Goal: Transaction & Acquisition: Purchase product/service

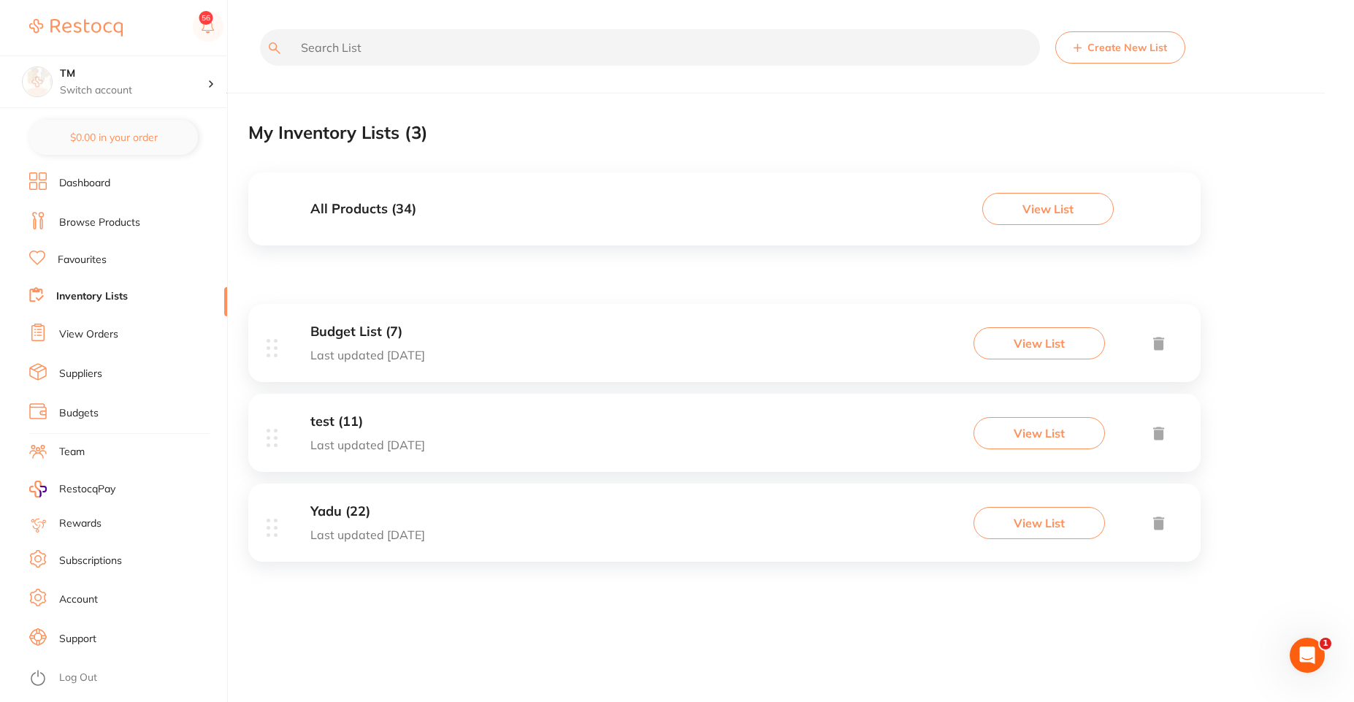
click at [110, 216] on link "Browse Products" at bounding box center [99, 222] width 81 height 15
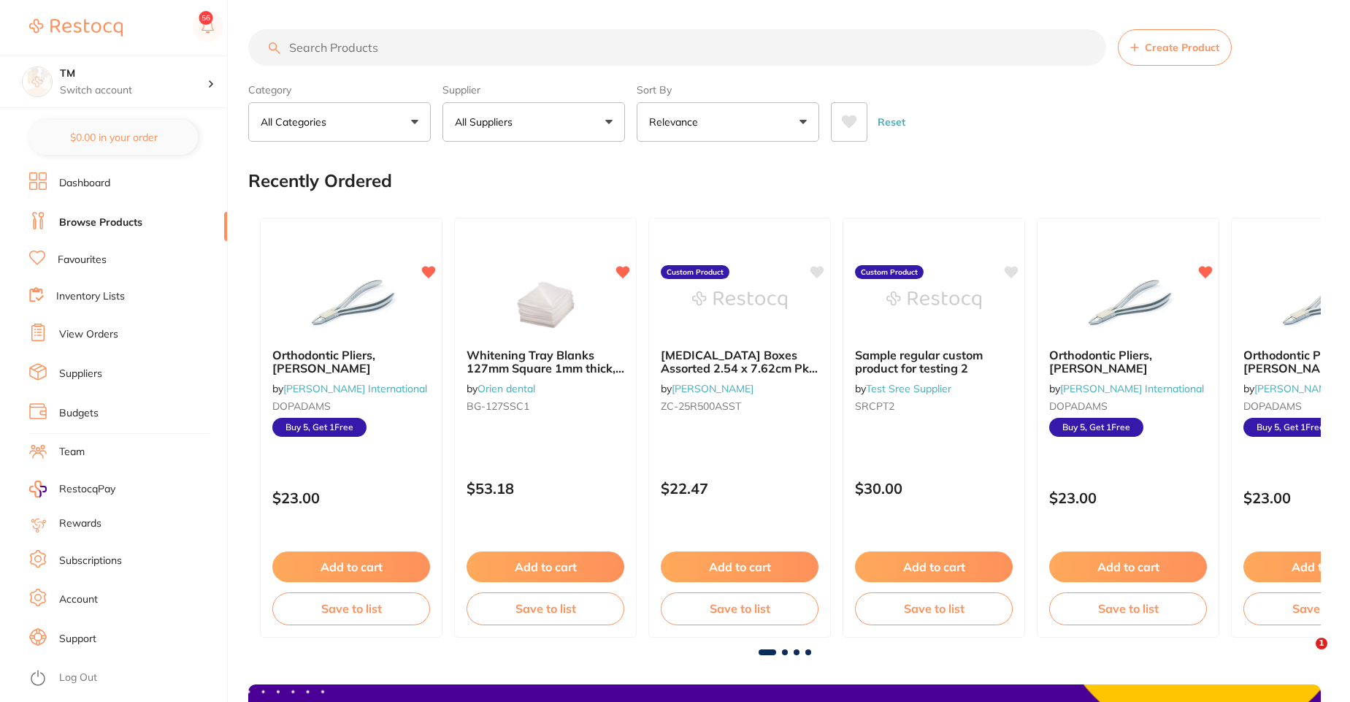
click at [1218, 53] on span "Create Product" at bounding box center [1182, 48] width 74 height 12
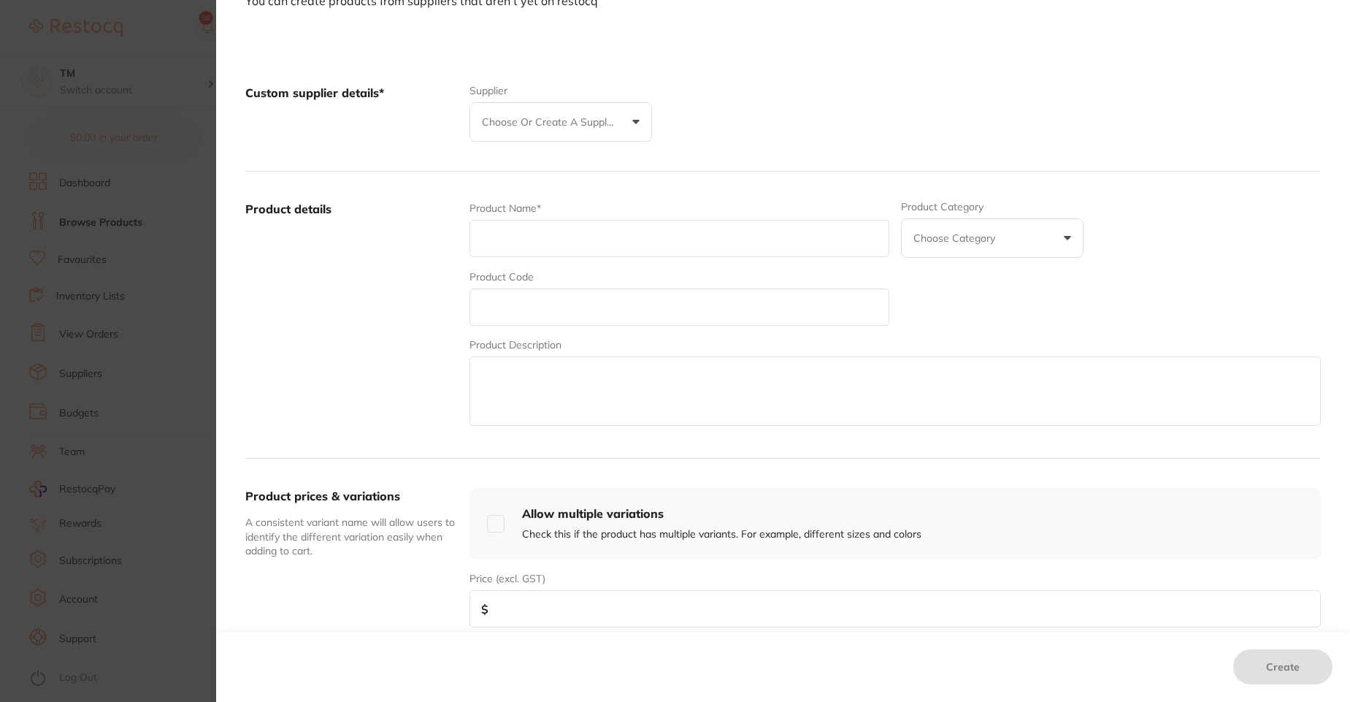
scroll to position [96, 0]
click at [629, 132] on button "Choose or create a supplier" at bounding box center [561, 126] width 183 height 39
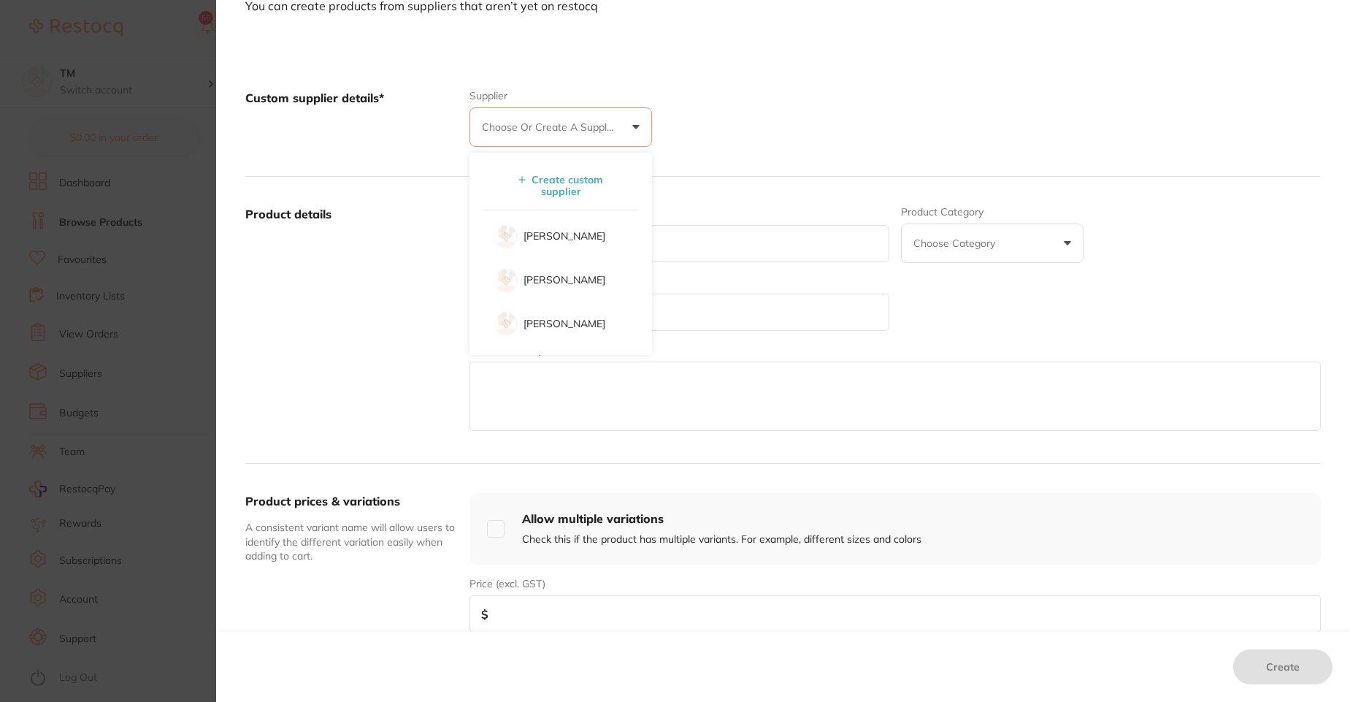
click at [734, 130] on div "Custom supplier details* Supplier Choose or create a supplier Create custom sup…" at bounding box center [783, 119] width 1076 height 116
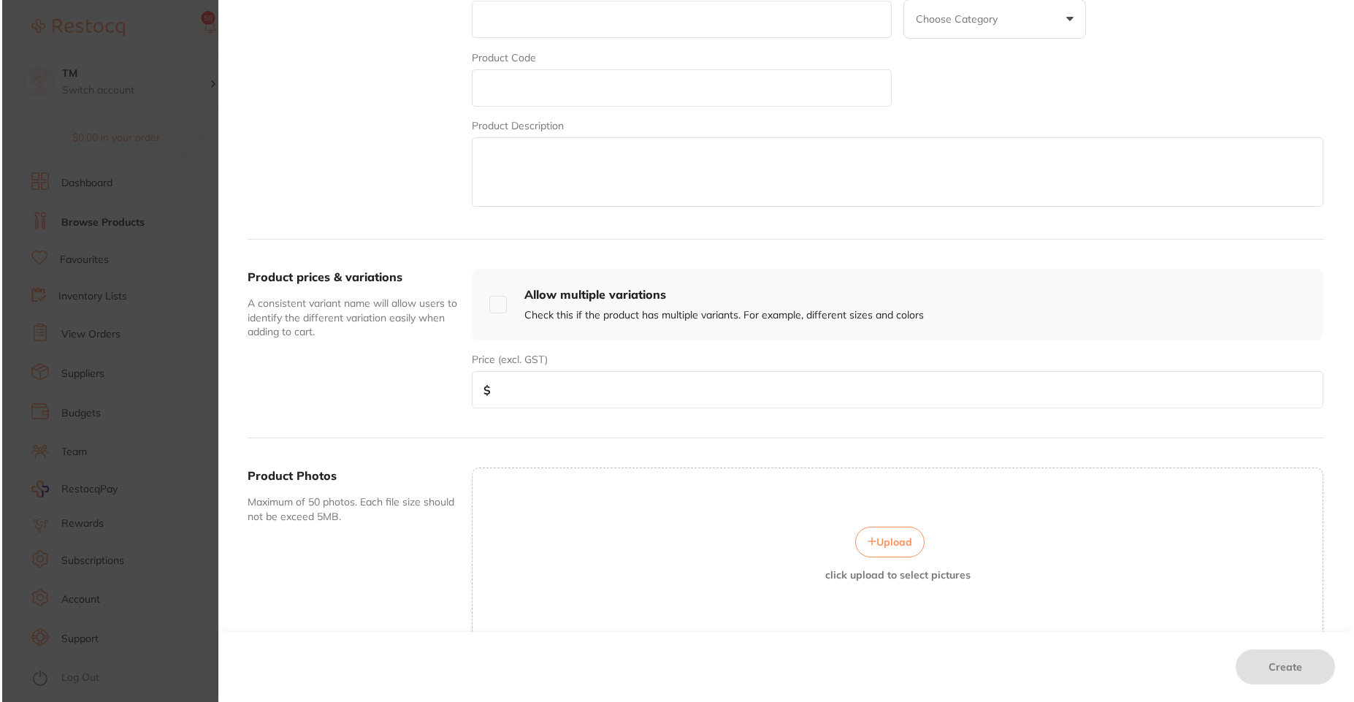
scroll to position [320, 0]
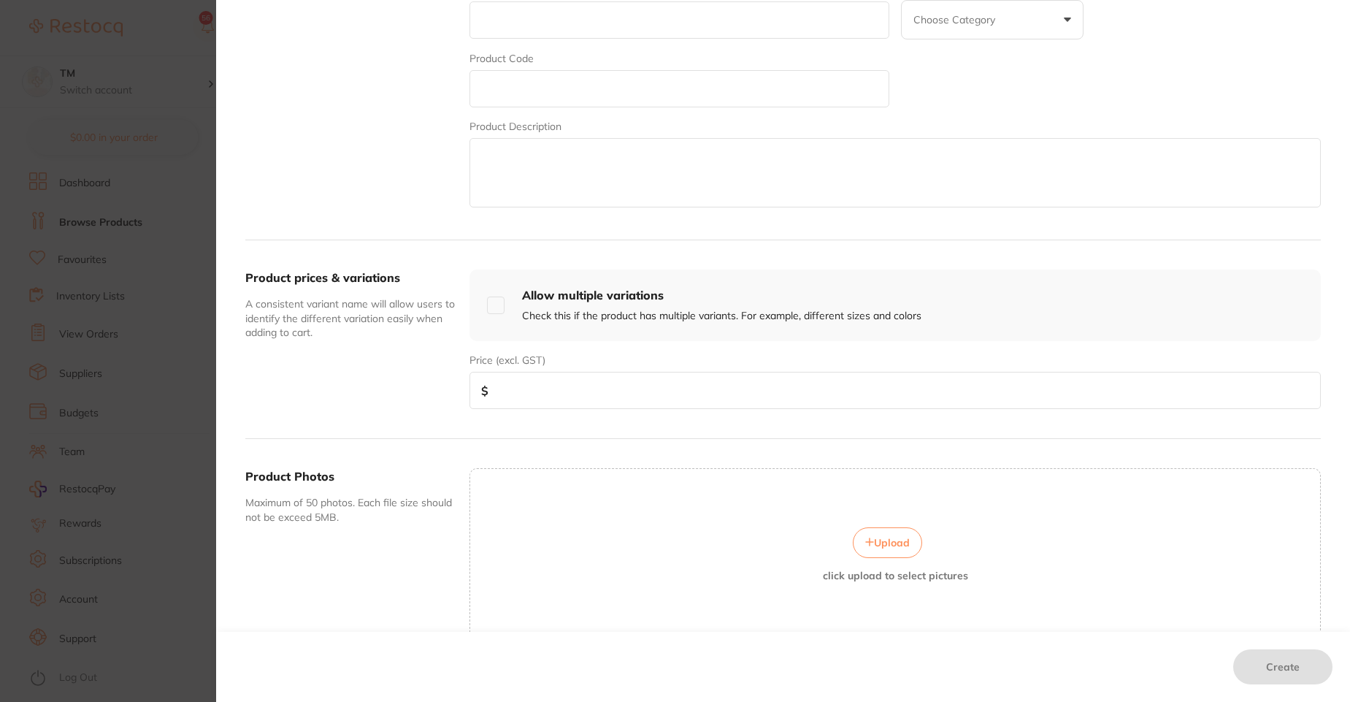
click at [159, 71] on section "Create custom product You can create products from suppliers that aren’t yet on…" at bounding box center [675, 351] width 1350 height 702
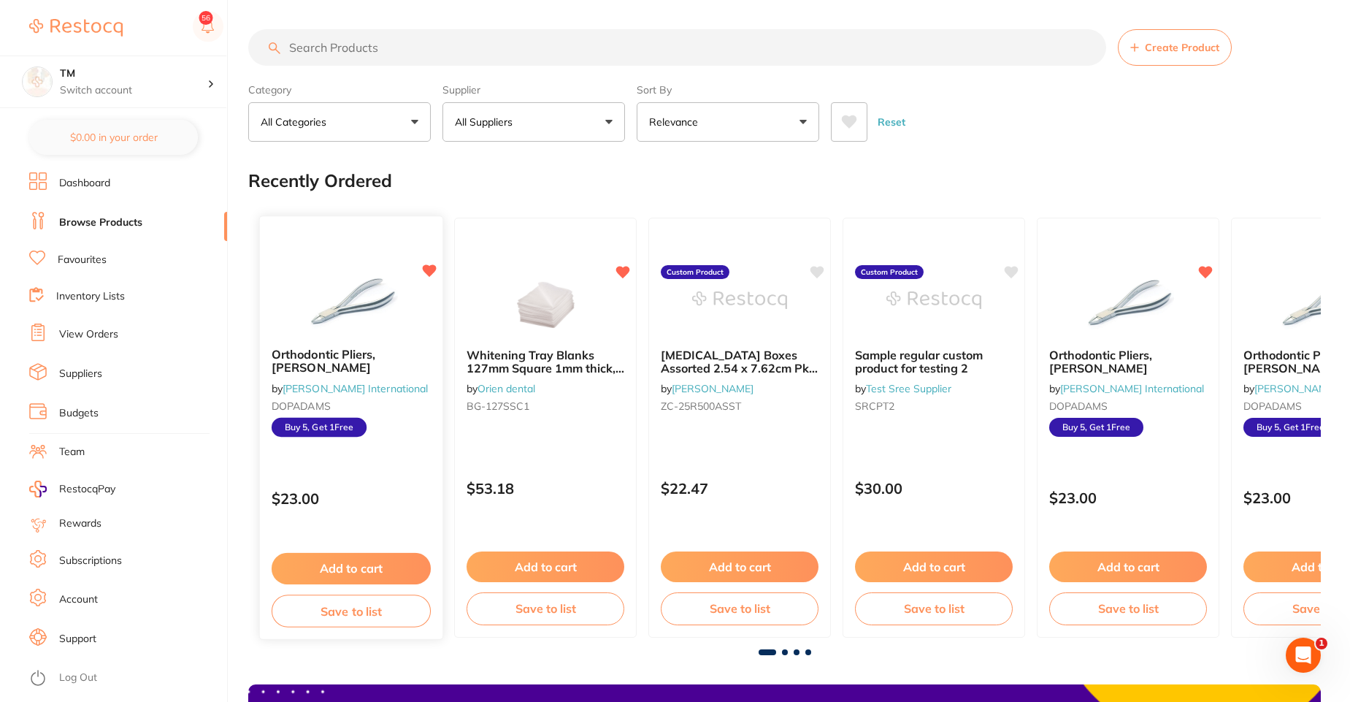
click at [402, 549] on div "Add to cart Save to list" at bounding box center [351, 590] width 183 height 98
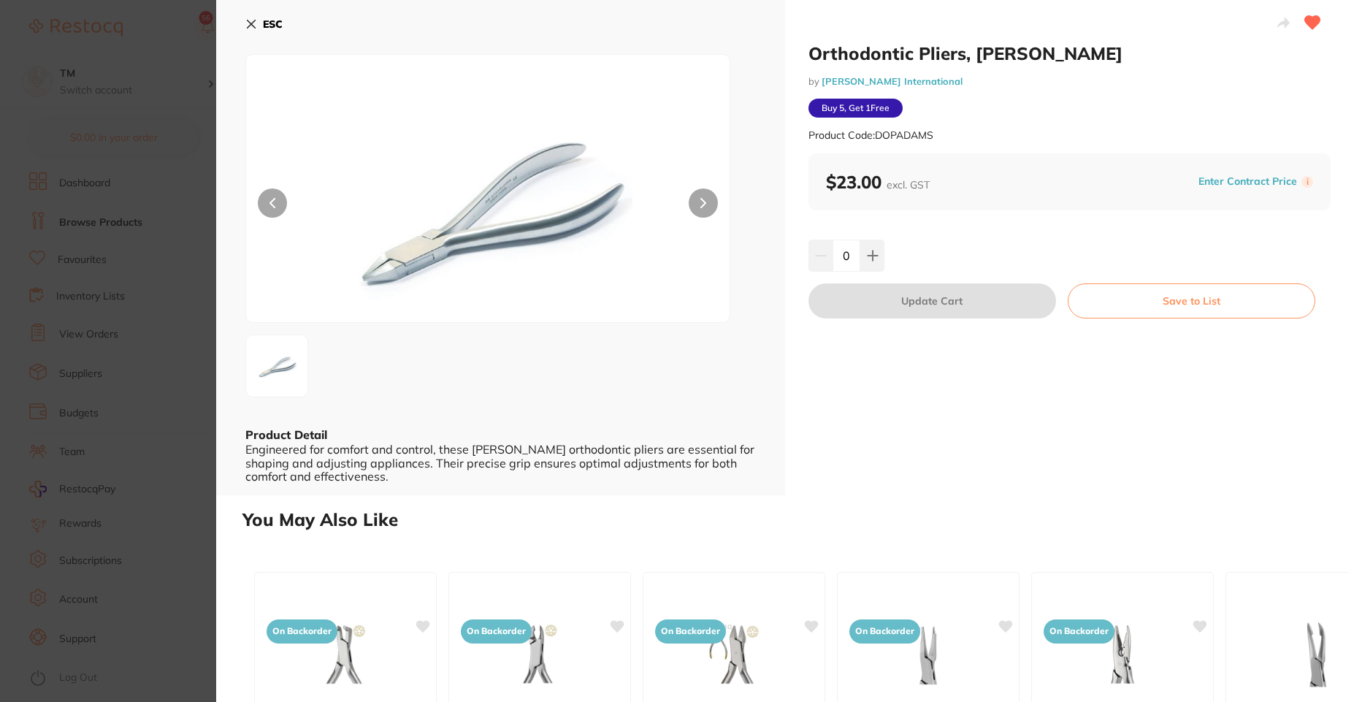
click at [256, 14] on button "ESC" at bounding box center [263, 24] width 37 height 25
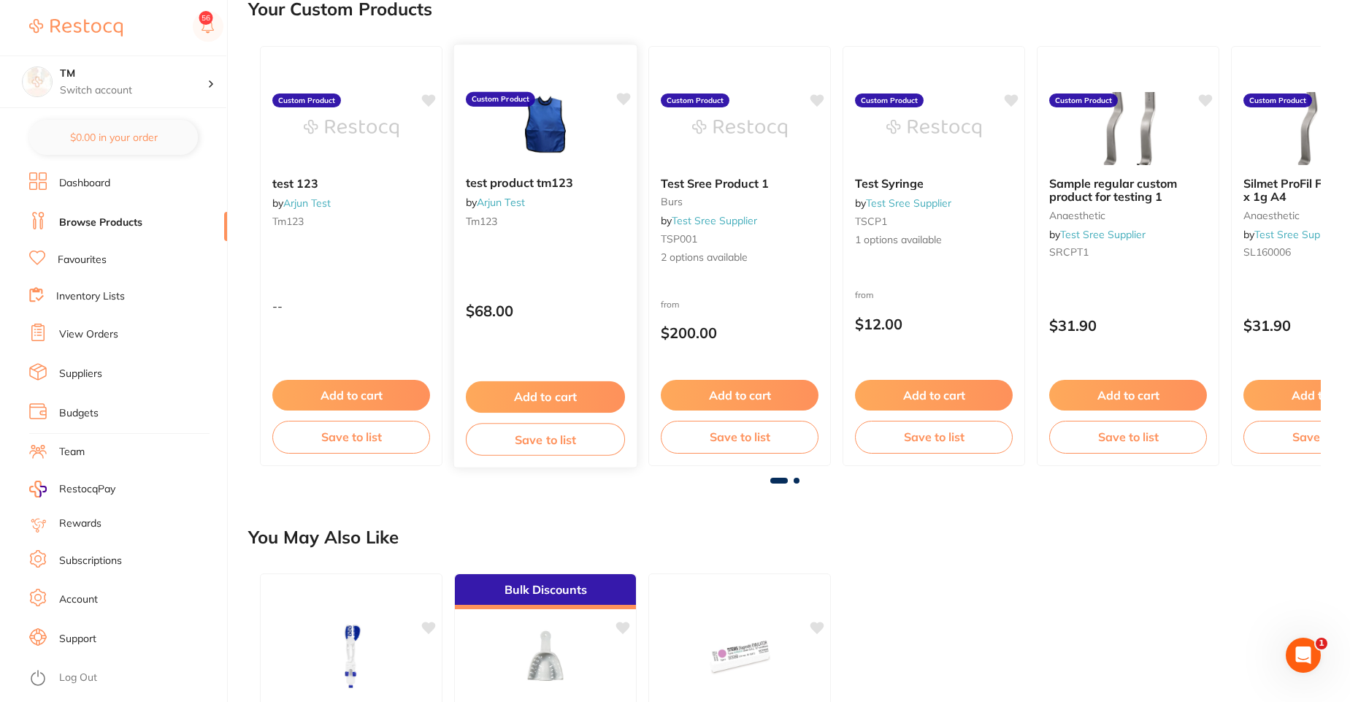
click at [551, 399] on button "Add to cart" at bounding box center [545, 396] width 159 height 31
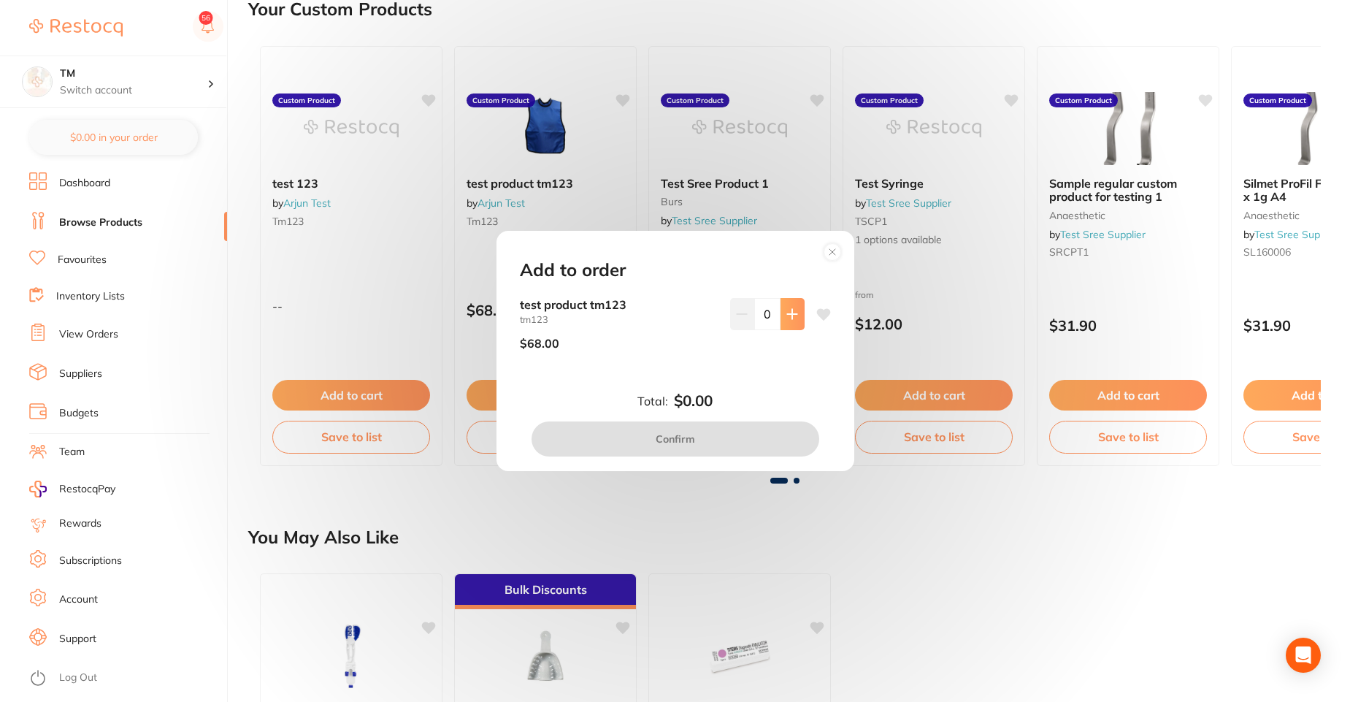
click at [794, 316] on icon at bounding box center [793, 314] width 12 height 12
type input "1"
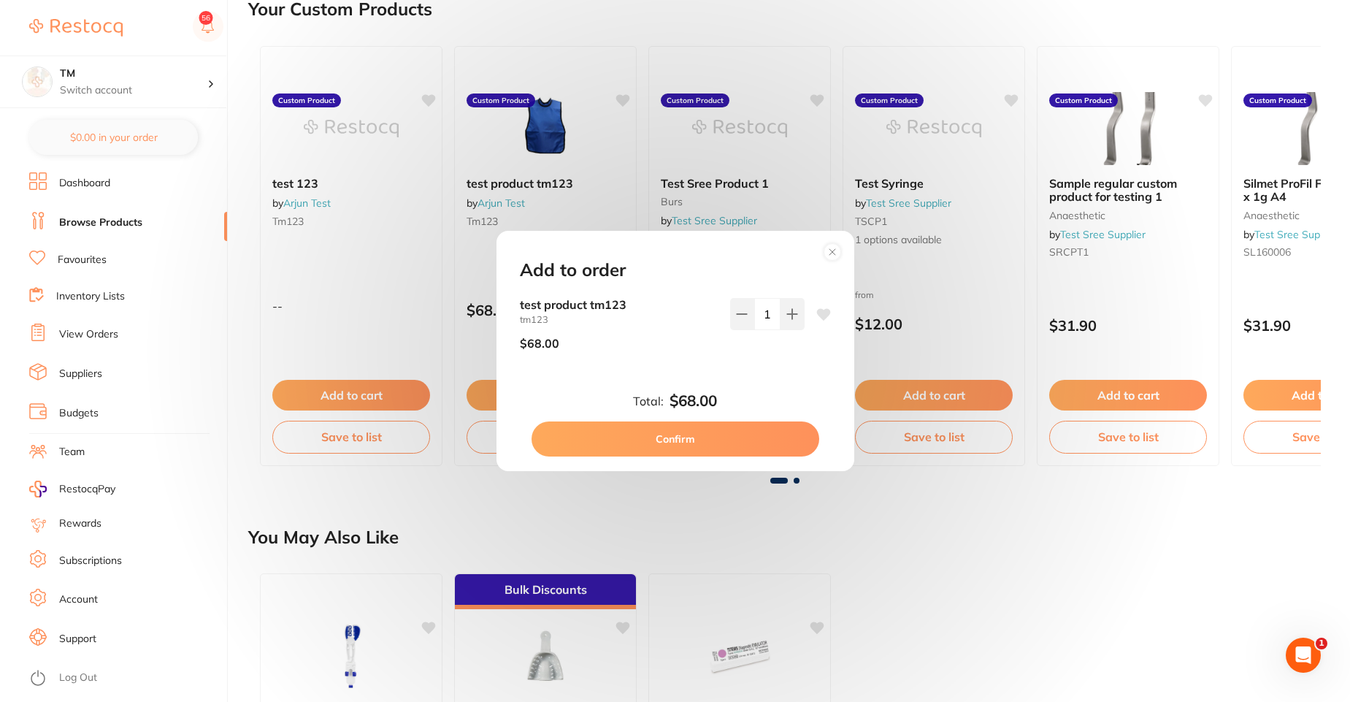
click at [758, 437] on button "Confirm" at bounding box center [676, 438] width 288 height 35
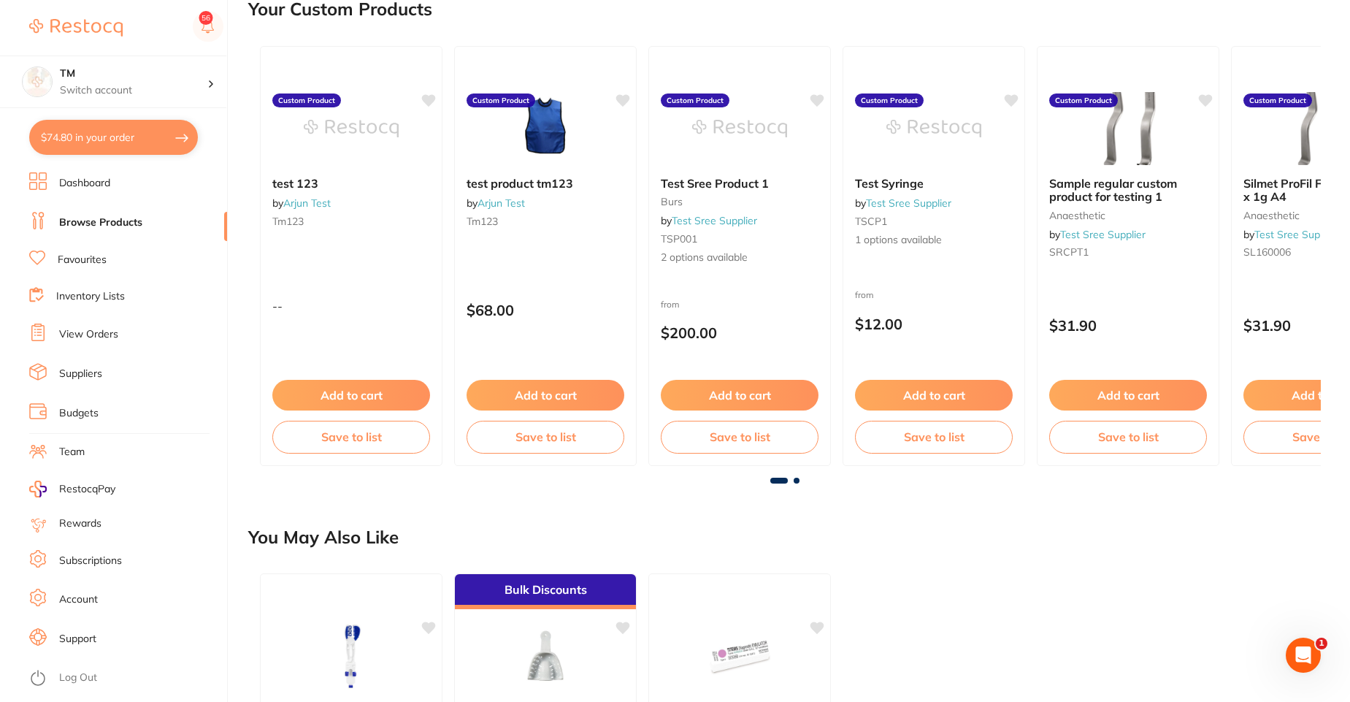
click at [132, 134] on button "$74.80 in your order" at bounding box center [113, 137] width 169 height 35
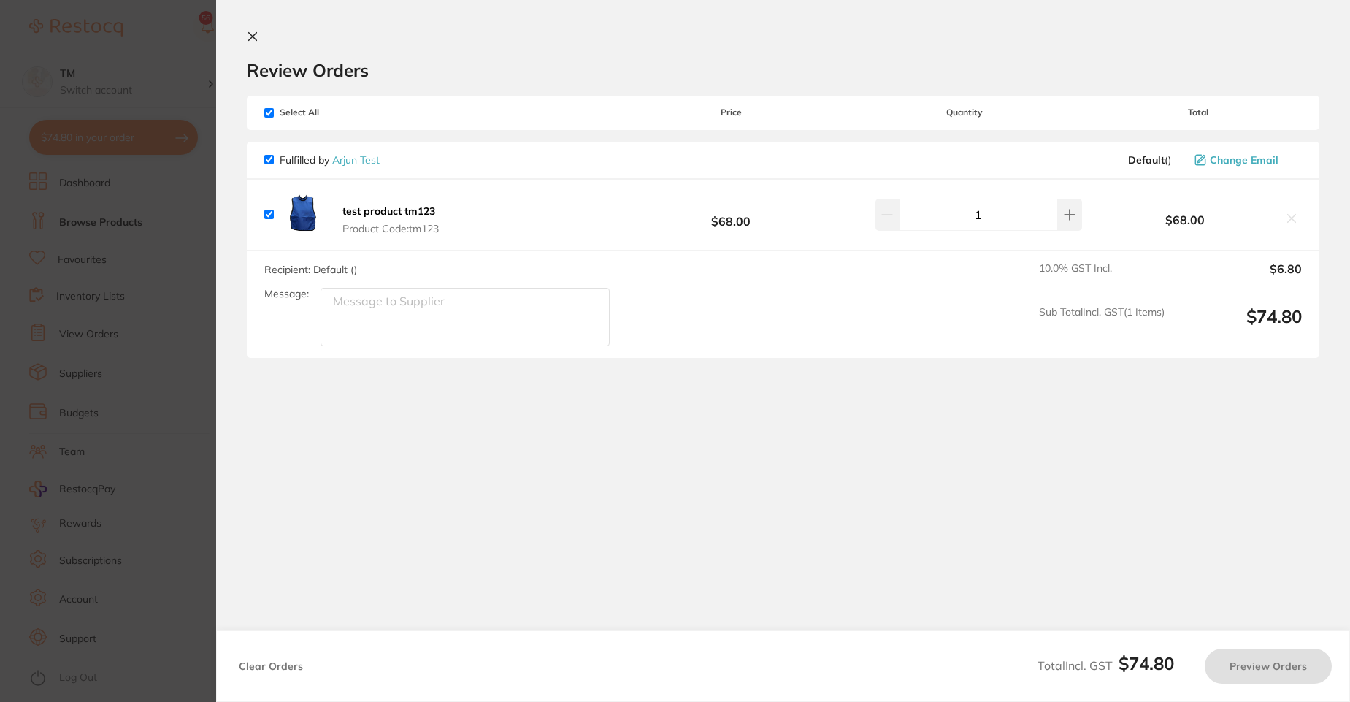
checkbox input "true"
click at [253, 36] on icon at bounding box center [253, 37] width 12 height 12
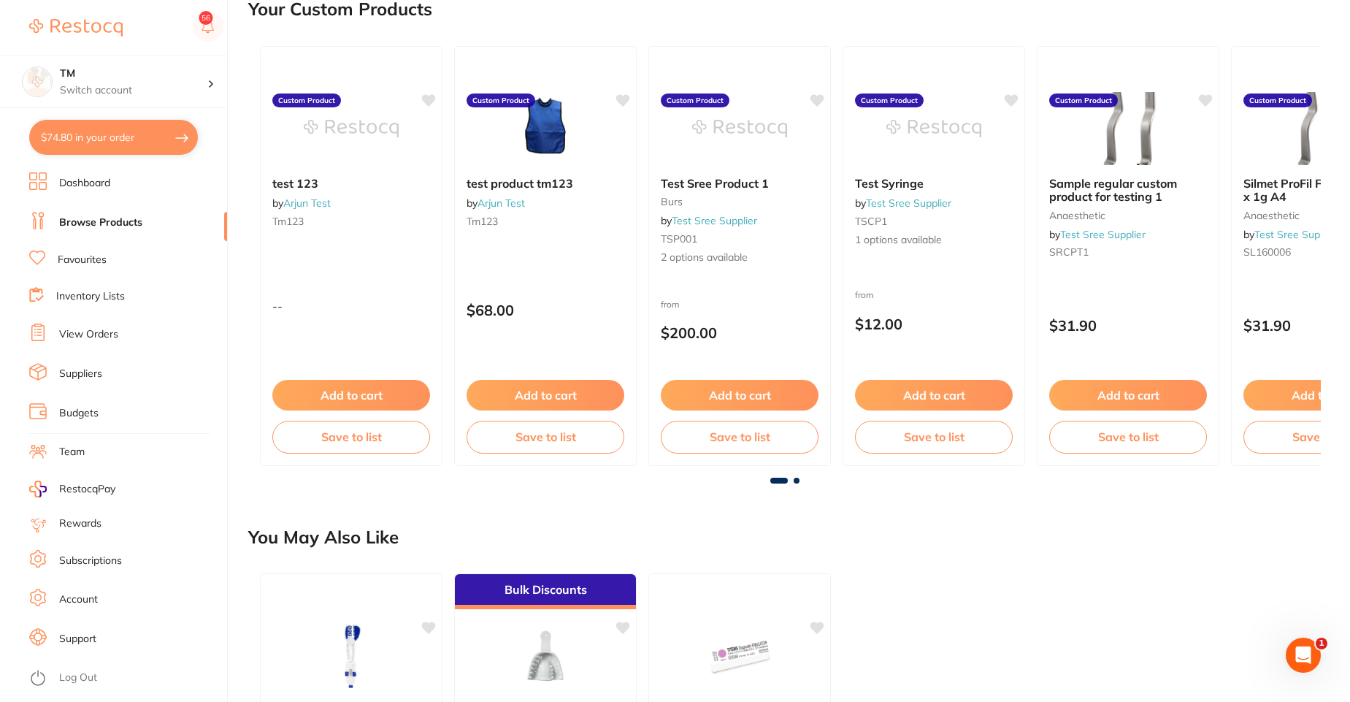
click at [148, 152] on button "$74.80 in your order" at bounding box center [113, 137] width 169 height 35
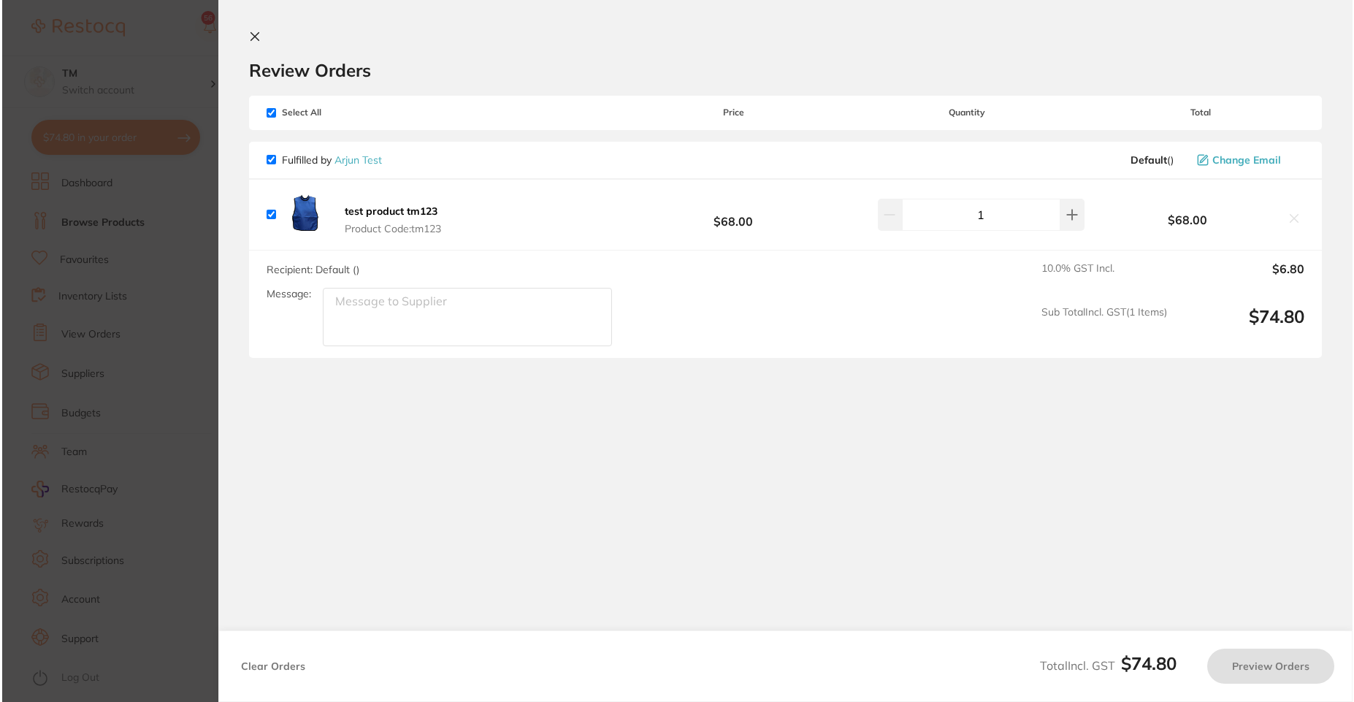
scroll to position [0, 0]
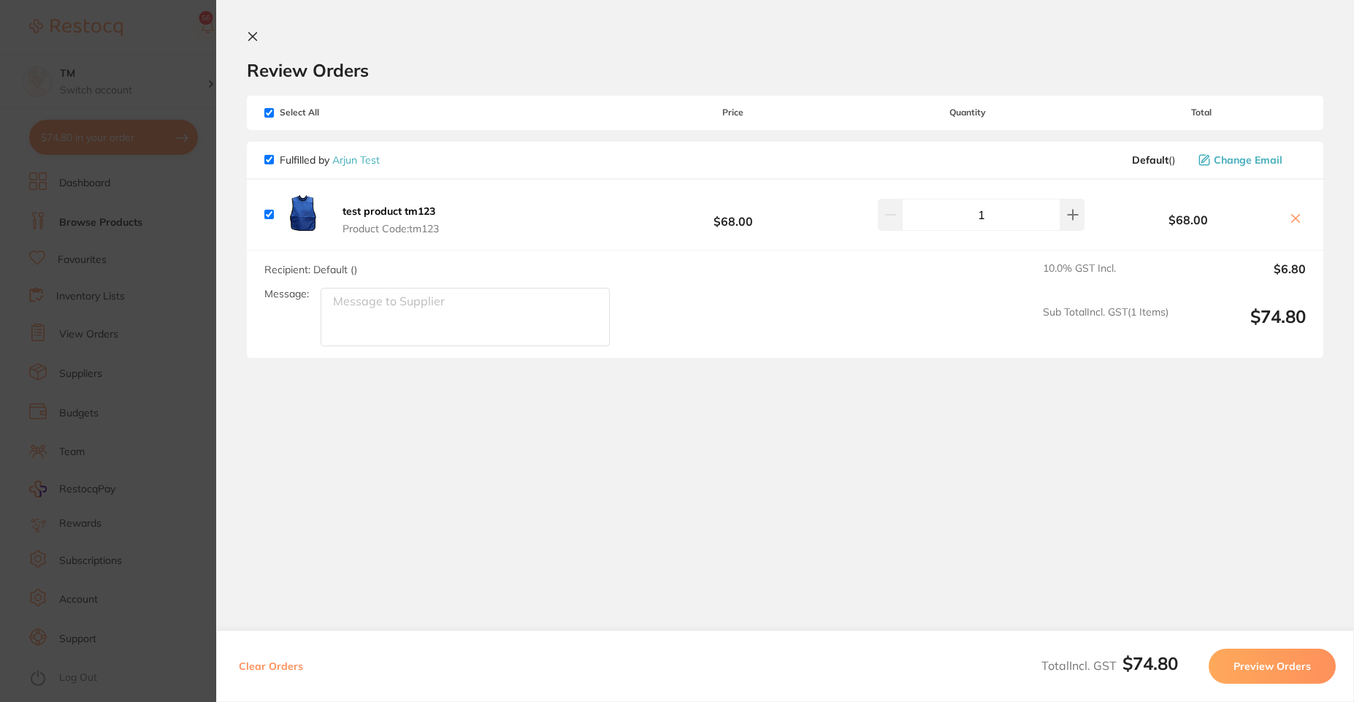
click at [1275, 657] on button "Preview Orders" at bounding box center [1272, 666] width 127 height 35
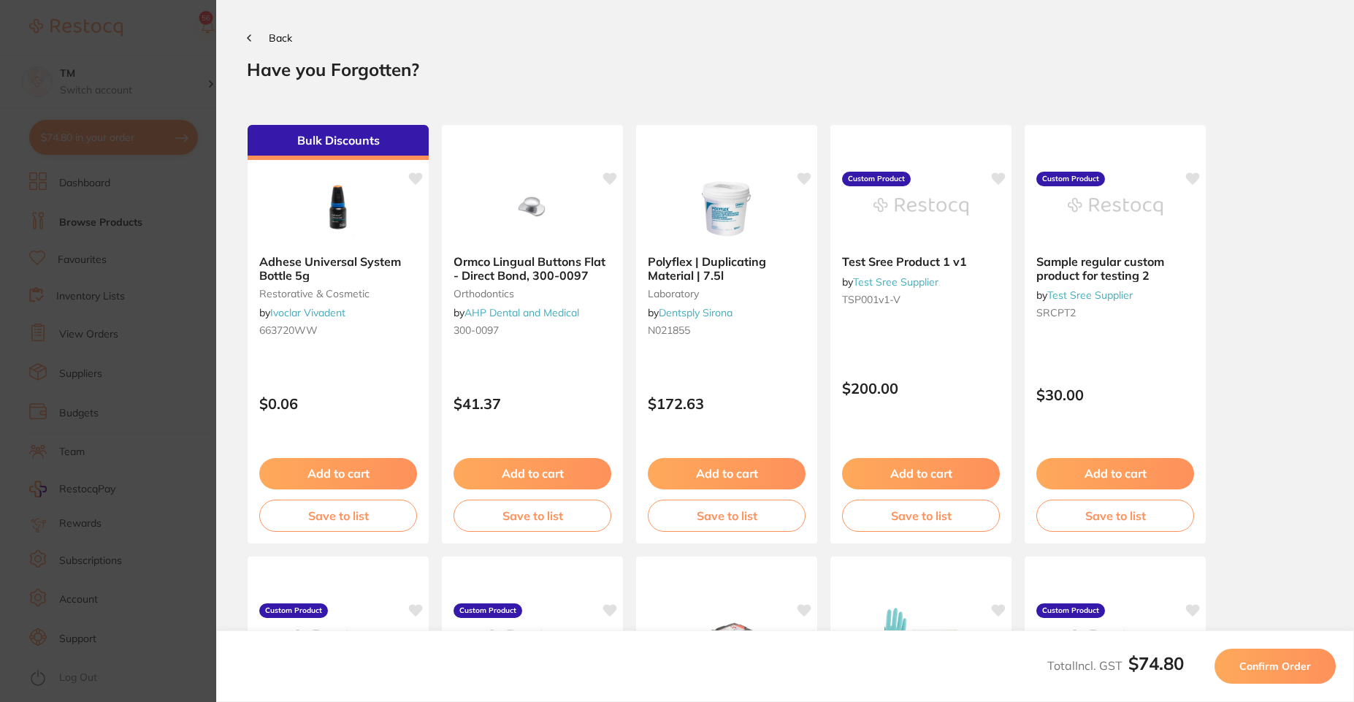
click at [1275, 657] on button "Confirm Order" at bounding box center [1275, 666] width 121 height 35
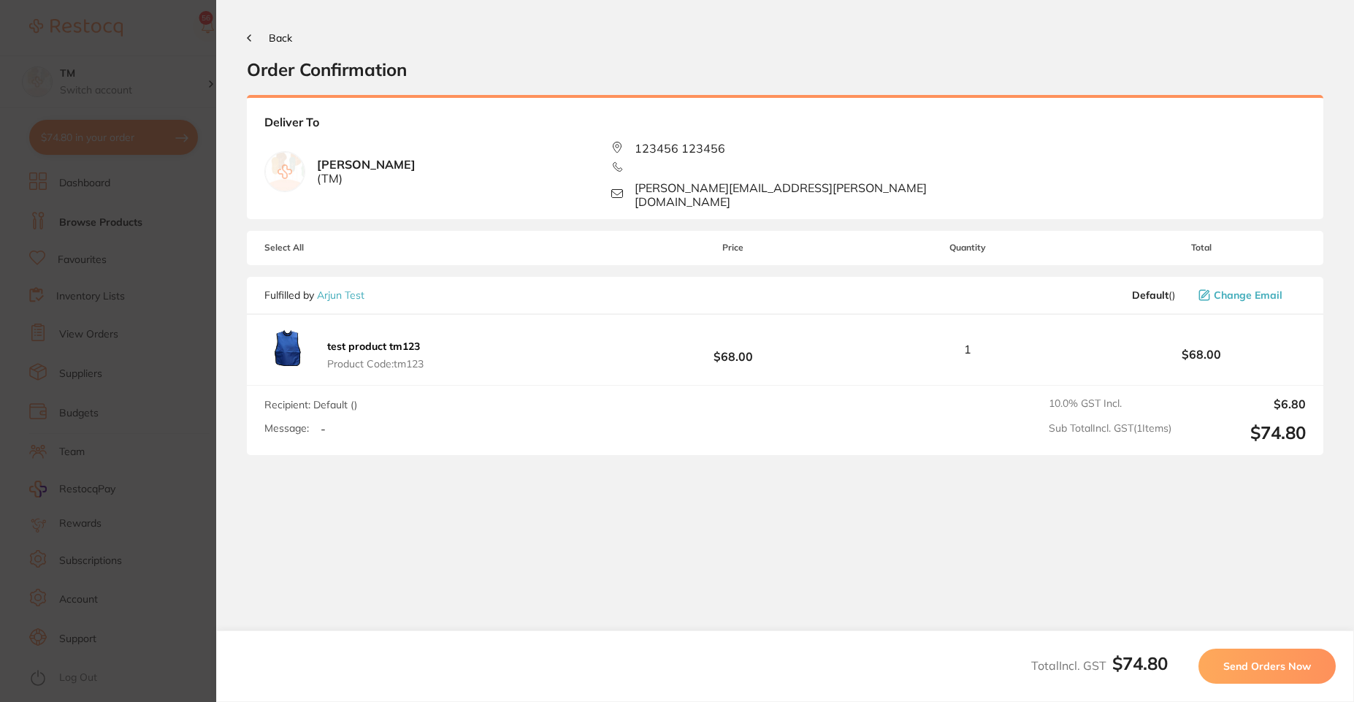
click at [259, 44] on div "Back Order Confirmation" at bounding box center [785, 56] width 1077 height 50
click at [256, 35] on button "Back" at bounding box center [269, 38] width 45 height 12
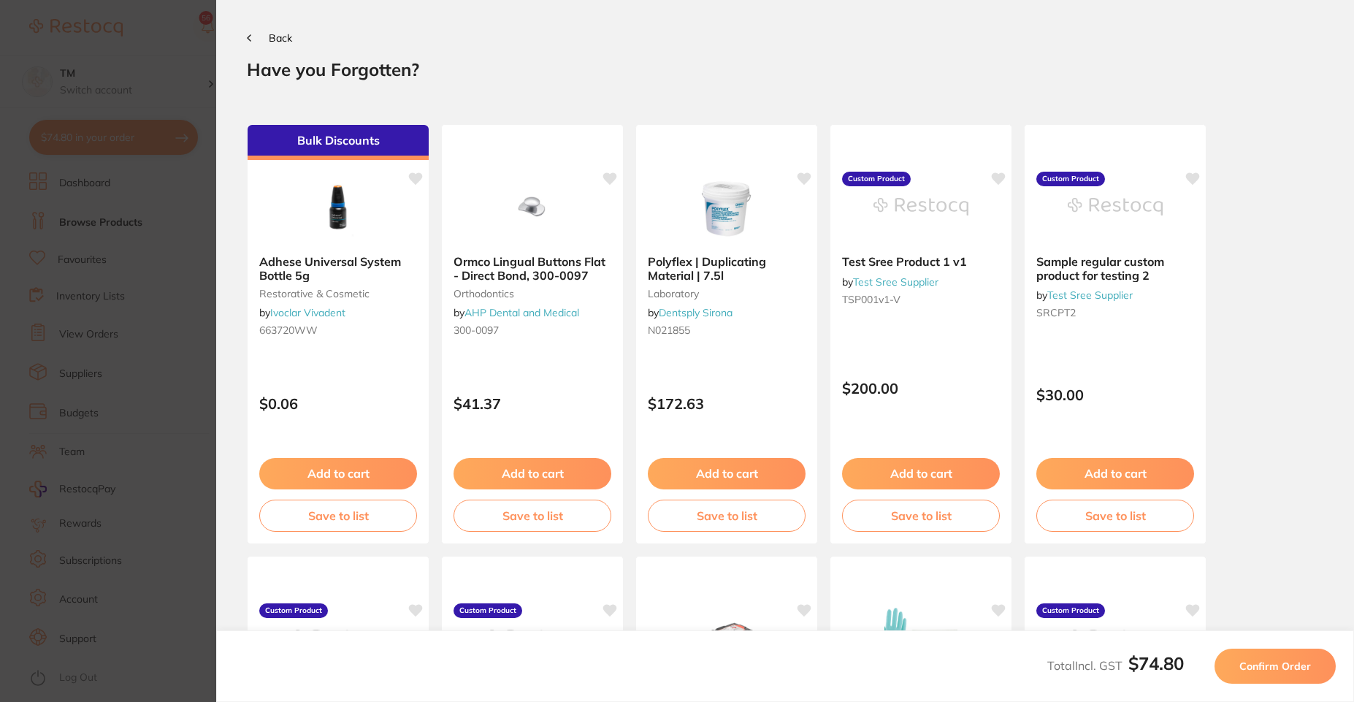
click at [248, 43] on button "Back" at bounding box center [269, 38] width 45 height 12
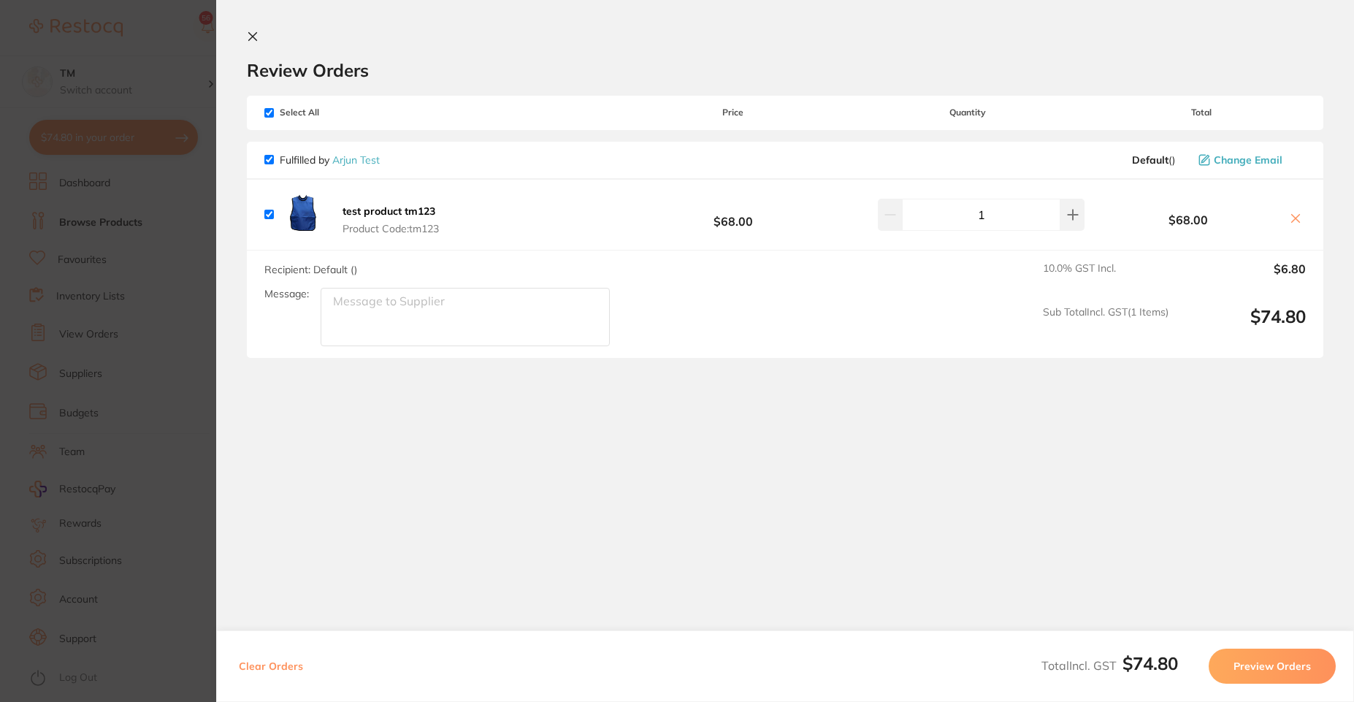
click at [253, 35] on icon at bounding box center [253, 37] width 8 height 8
